Goal: Task Accomplishment & Management: Complete application form

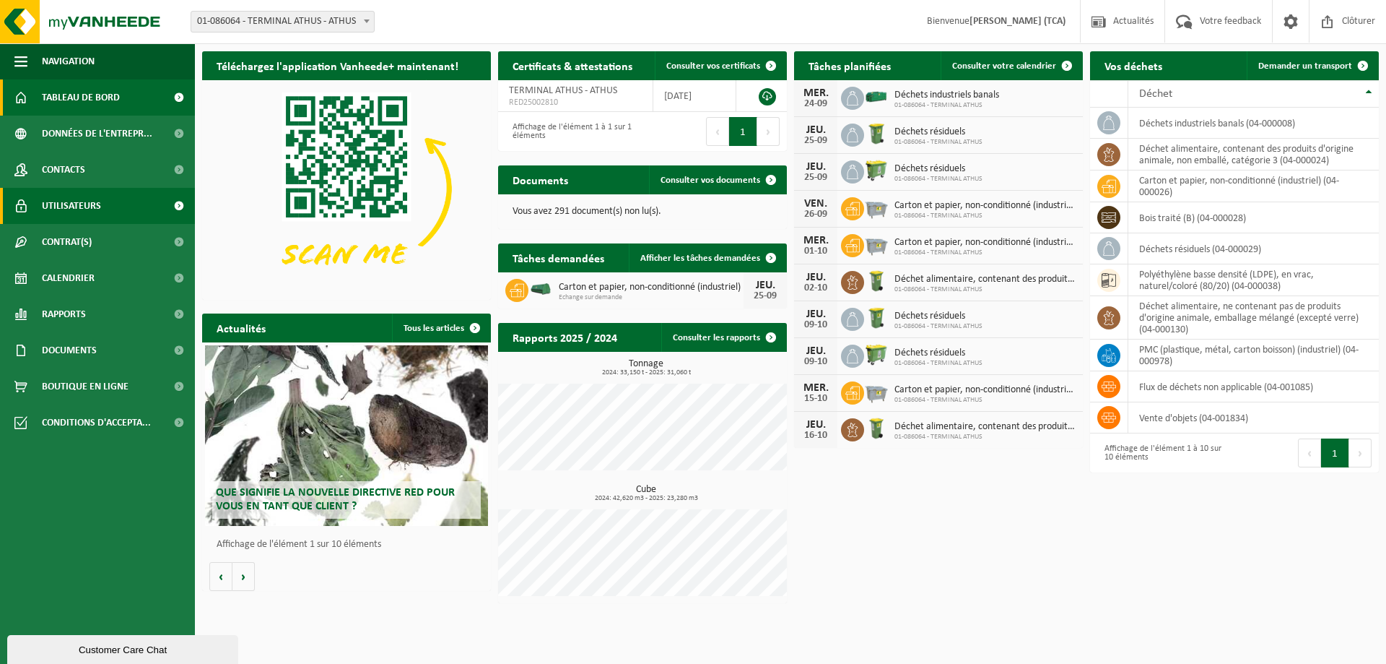
click at [110, 206] on link "Utilisateurs" at bounding box center [97, 206] width 195 height 36
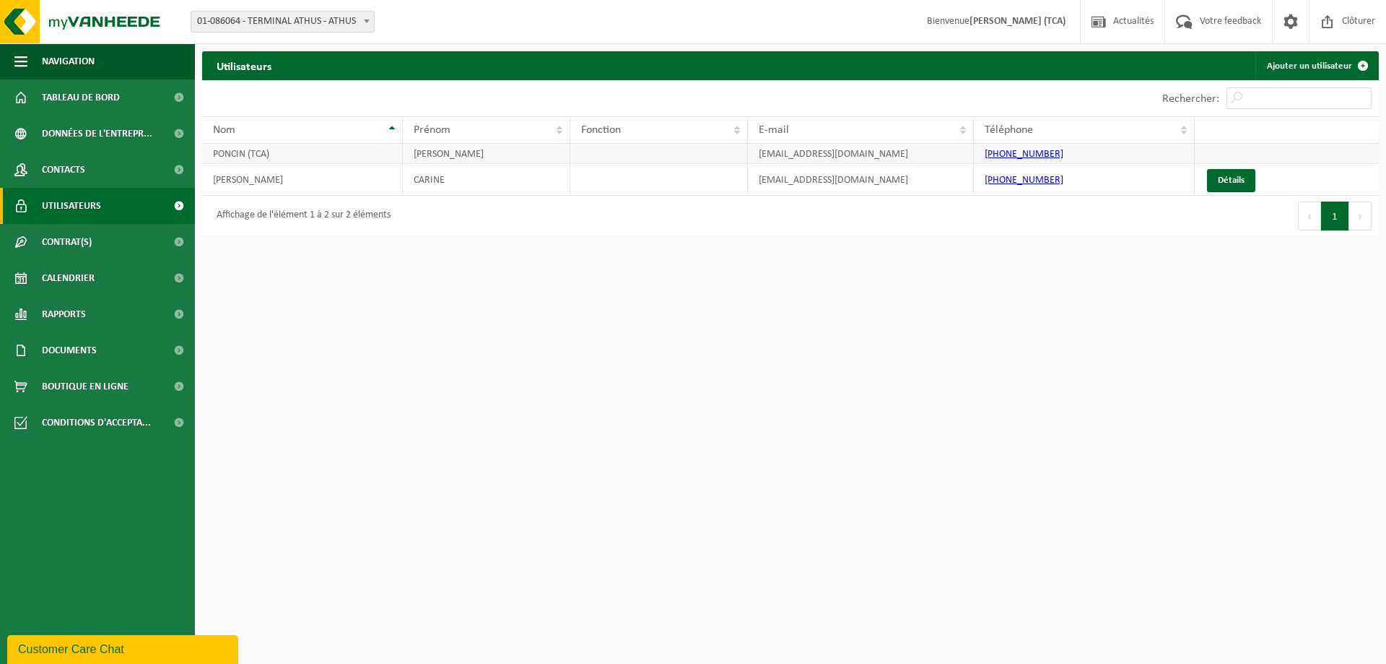
click at [941, 156] on td "[EMAIL_ADDRESS][DOMAIN_NAME]" at bounding box center [861, 154] width 226 height 20
click at [1293, 63] on link "Ajouter un utilisateur" at bounding box center [1317, 65] width 122 height 29
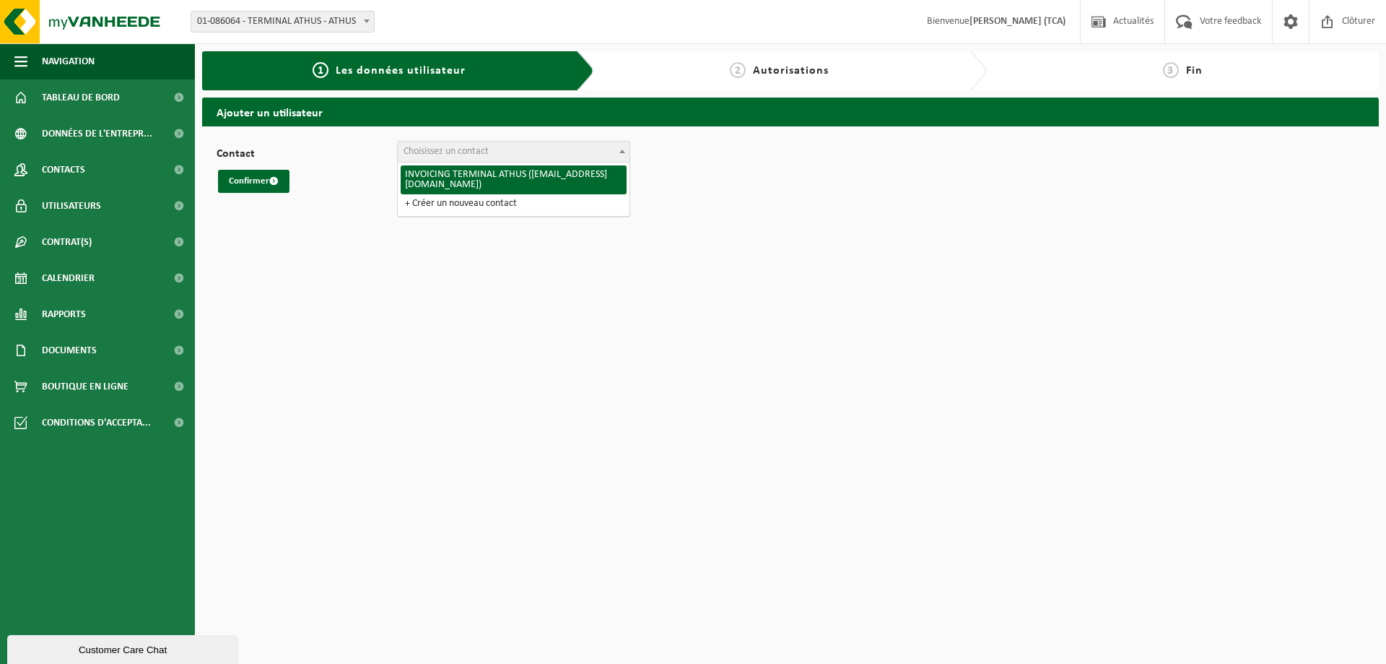
click at [515, 158] on span "Choisissez un contact" at bounding box center [514, 152] width 232 height 20
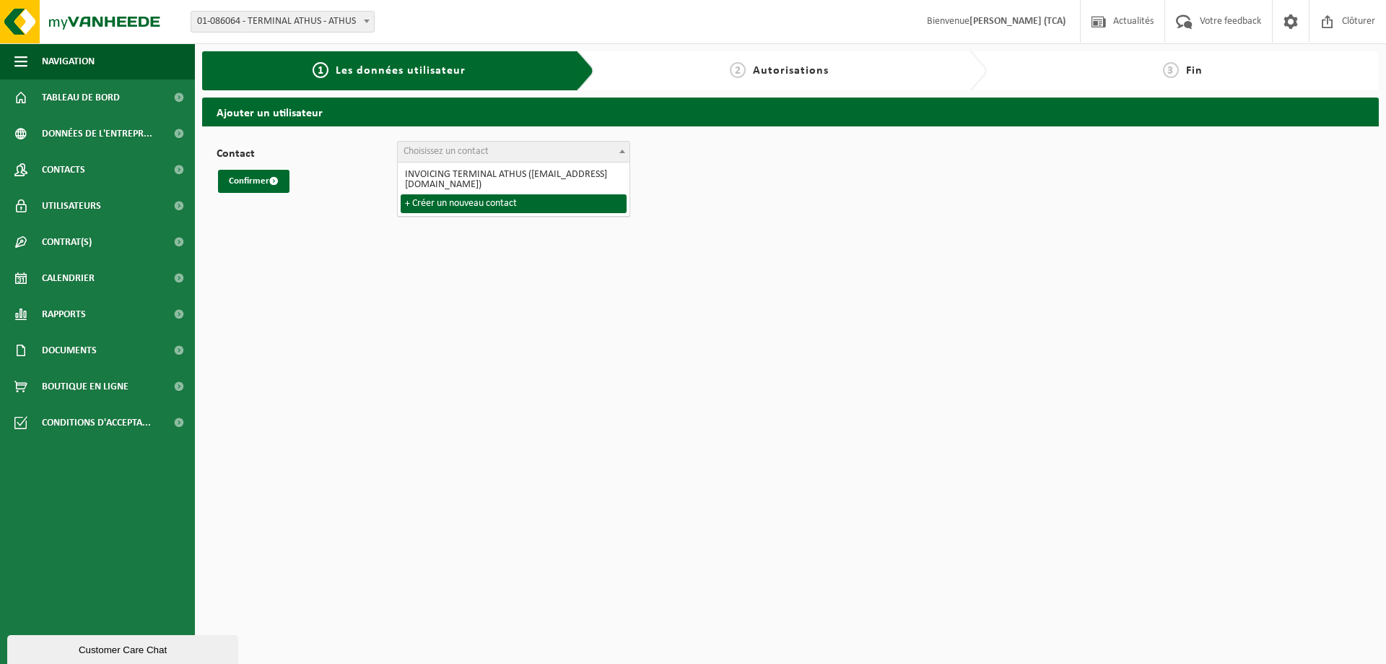
select select "0"
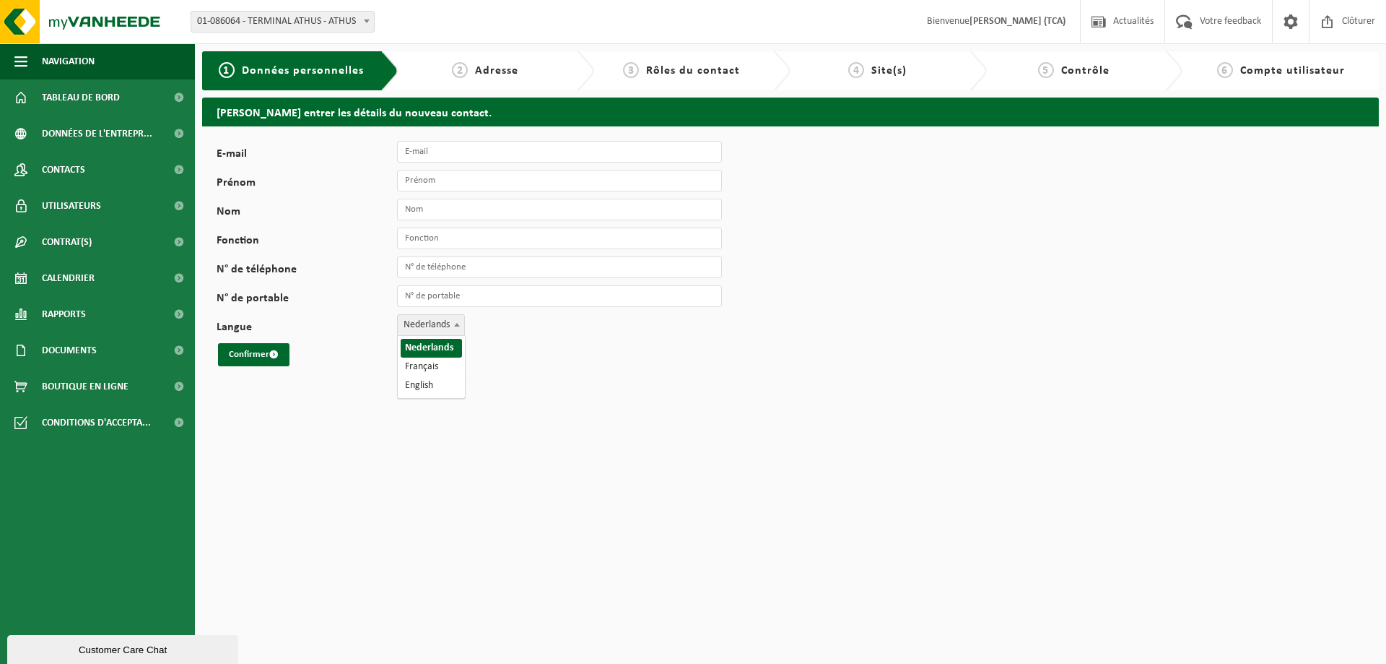
click at [431, 325] on span "Nederlands" at bounding box center [431, 325] width 66 height 20
select select "1"
click at [445, 157] on input "E-mail" at bounding box center [559, 152] width 325 height 22
